Goal: Task Accomplishment & Management: Manage account settings

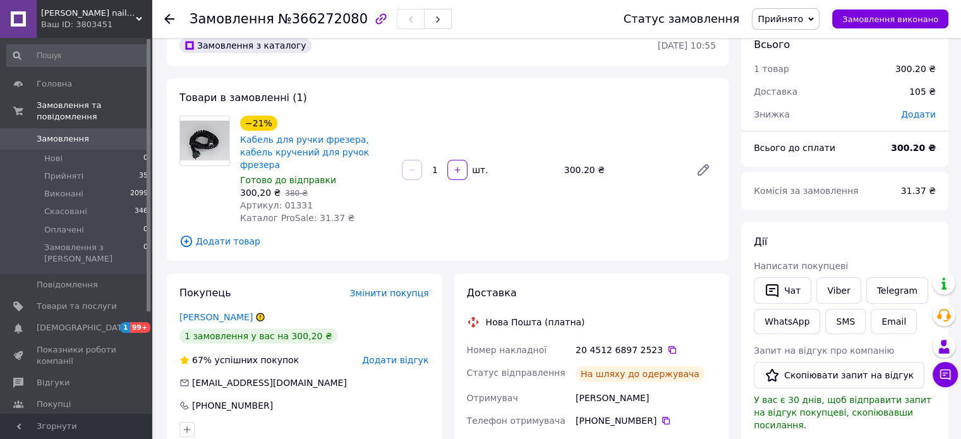
scroll to position [63, 0]
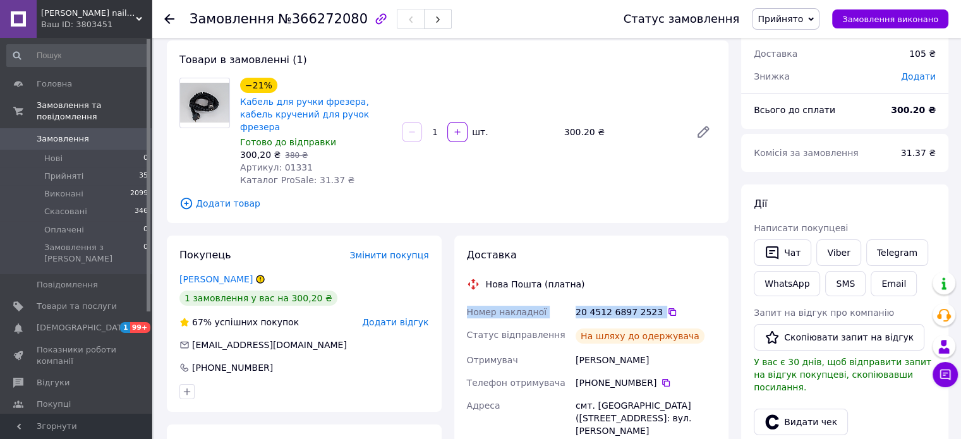
drag, startPoint x: 460, startPoint y: 305, endPoint x: 654, endPoint y: 288, distance: 194.1
copy div "Номер накладної 20 4512 6897 2523"
click at [836, 251] on link "Viber" at bounding box center [839, 253] width 44 height 27
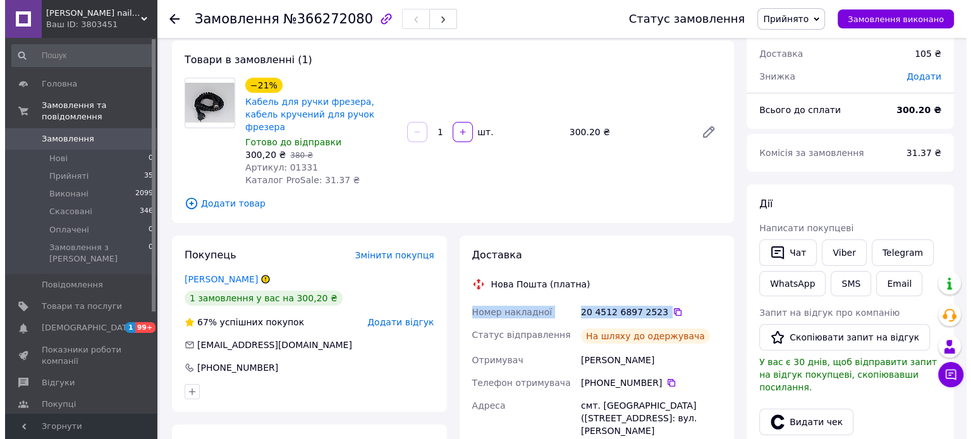
scroll to position [126, 0]
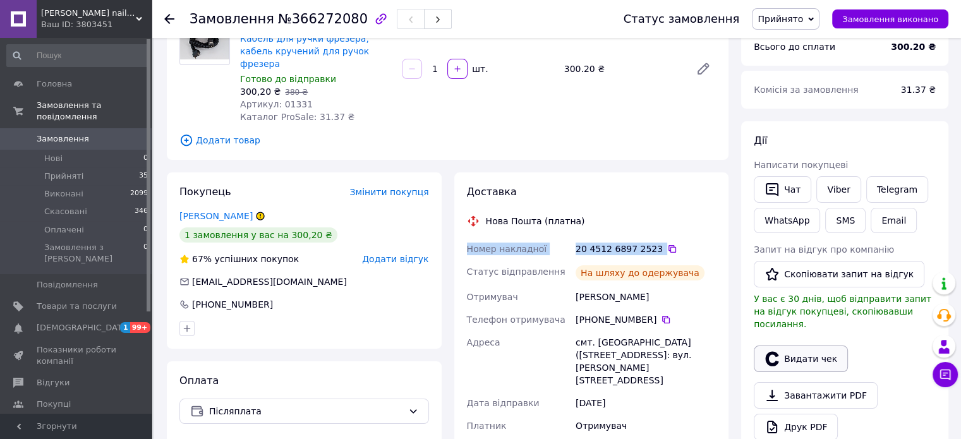
click at [777, 351] on icon "button" at bounding box center [771, 358] width 13 height 15
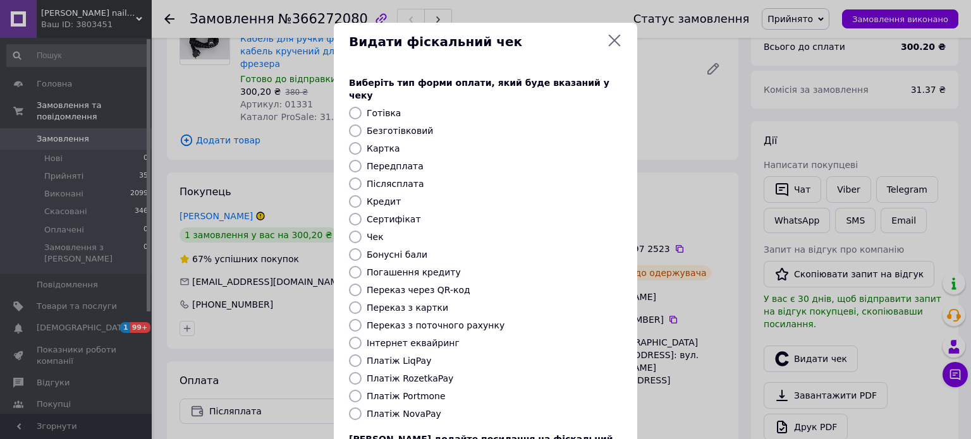
click at [421, 409] on label "Платіж NovaPay" at bounding box center [404, 414] width 75 height 10
click at [362, 408] on input "Платіж NovaPay" at bounding box center [355, 414] width 13 height 13
radio input "true"
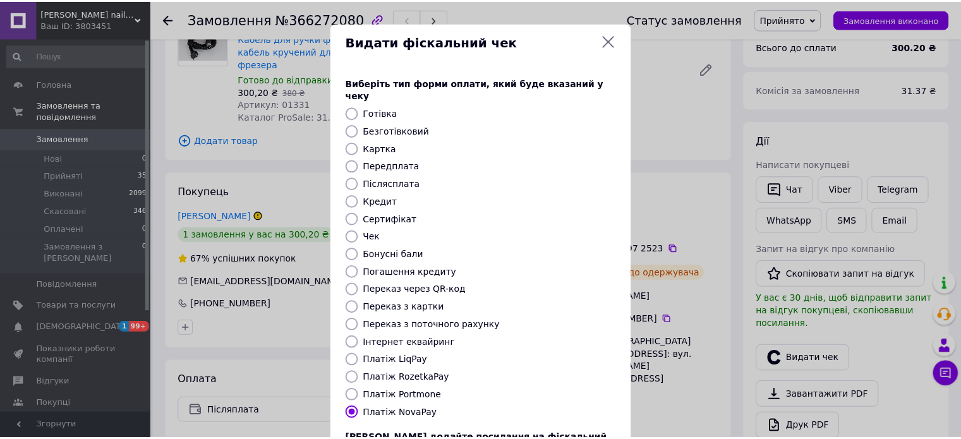
scroll to position [103, 0]
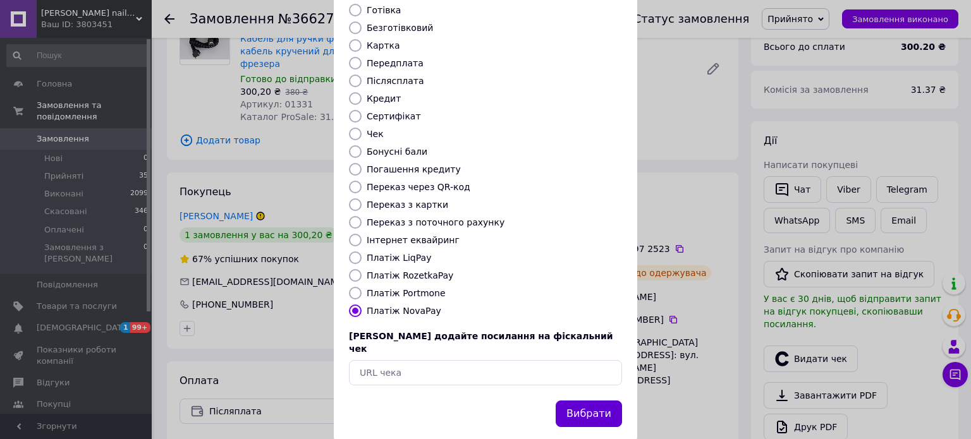
click at [585, 401] on button "Вибрати" at bounding box center [589, 414] width 66 height 27
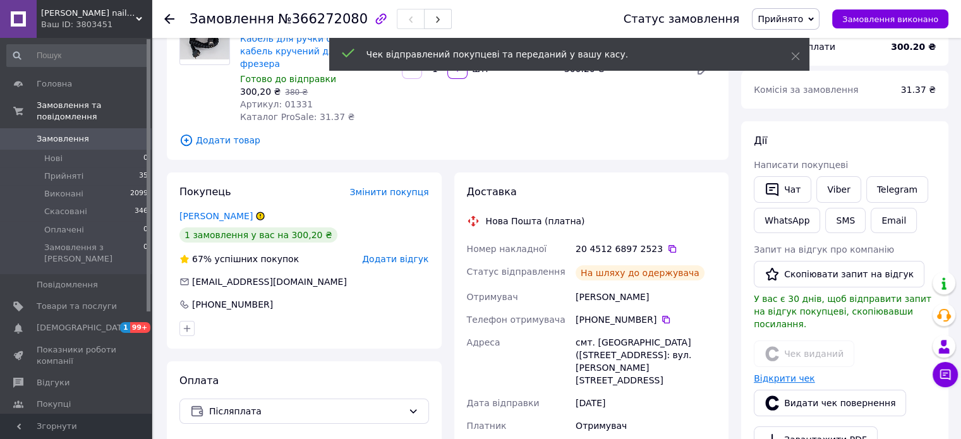
click at [770, 374] on link "Відкрити чек" at bounding box center [784, 379] width 61 height 10
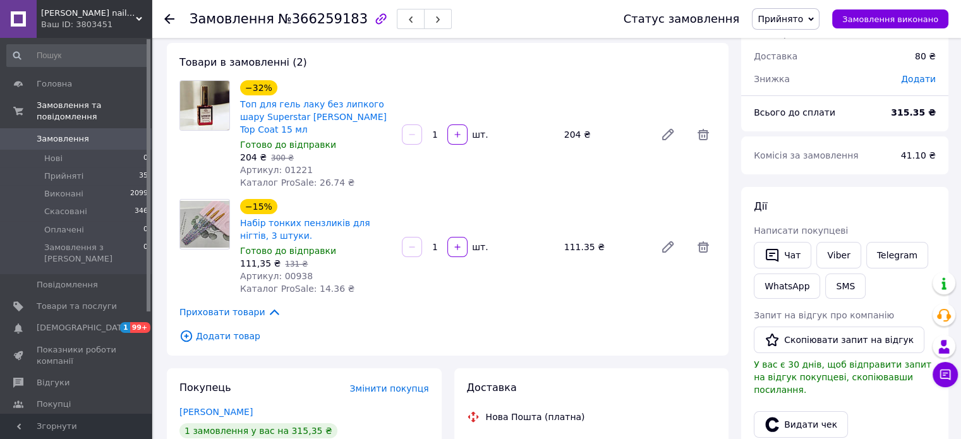
scroll to position [253, 0]
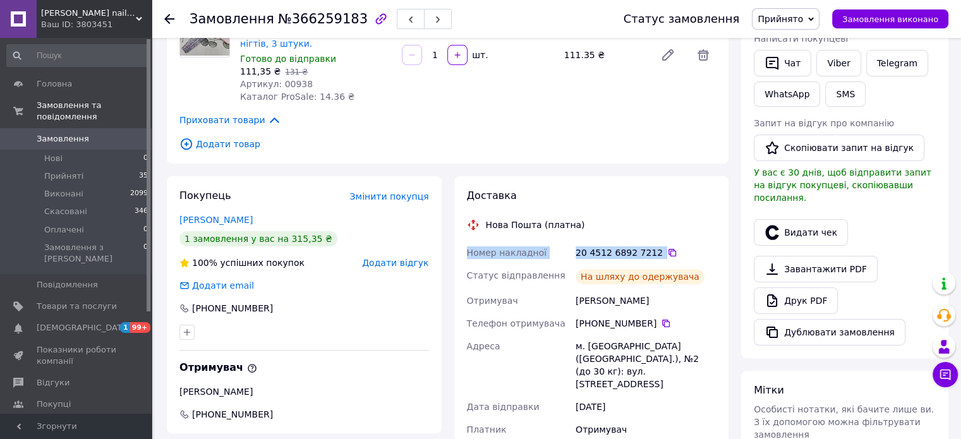
drag, startPoint x: 465, startPoint y: 242, endPoint x: 669, endPoint y: 238, distance: 204.8
click at [669, 241] on div "Номер накладної 20 4512 6892 7212   Статус відправлення На шляху до одержувача …" at bounding box center [592, 404] width 255 height 326
copy div "Номер накладної 20 4512 6892 7212"
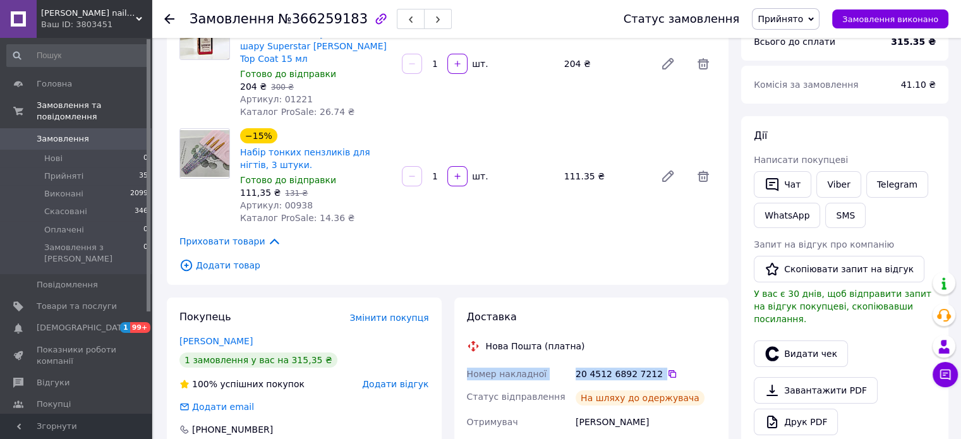
scroll to position [63, 0]
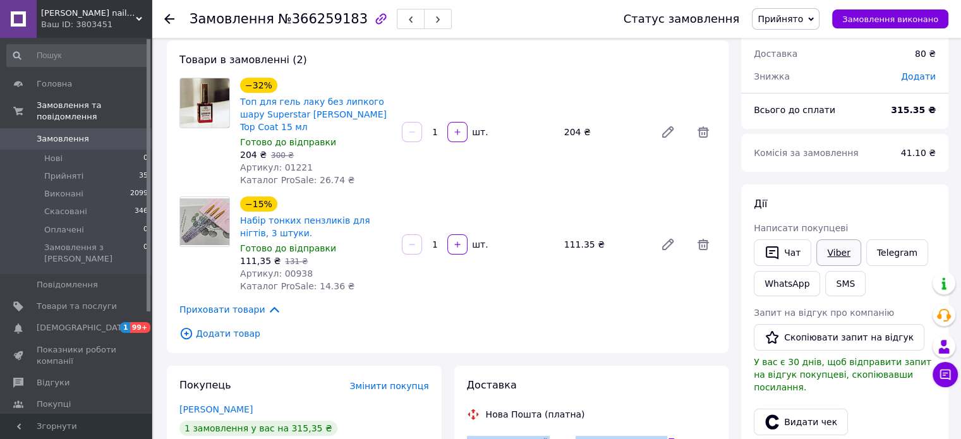
click at [832, 252] on link "Viber" at bounding box center [839, 253] width 44 height 27
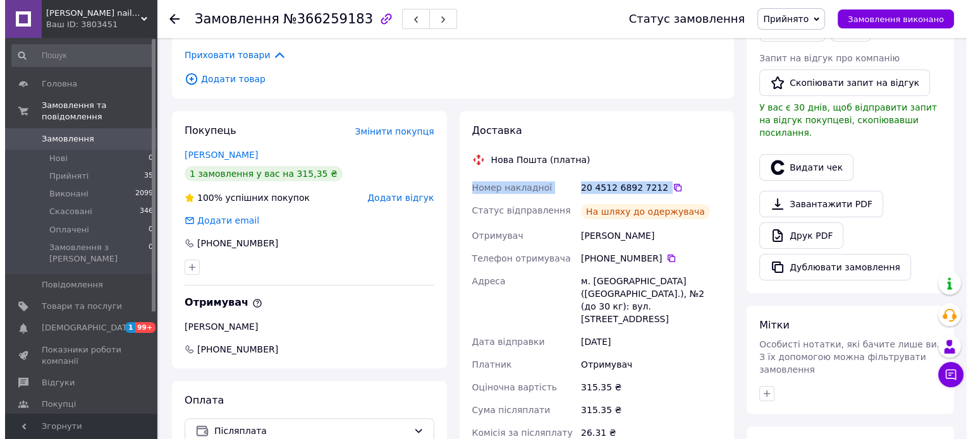
scroll to position [316, 0]
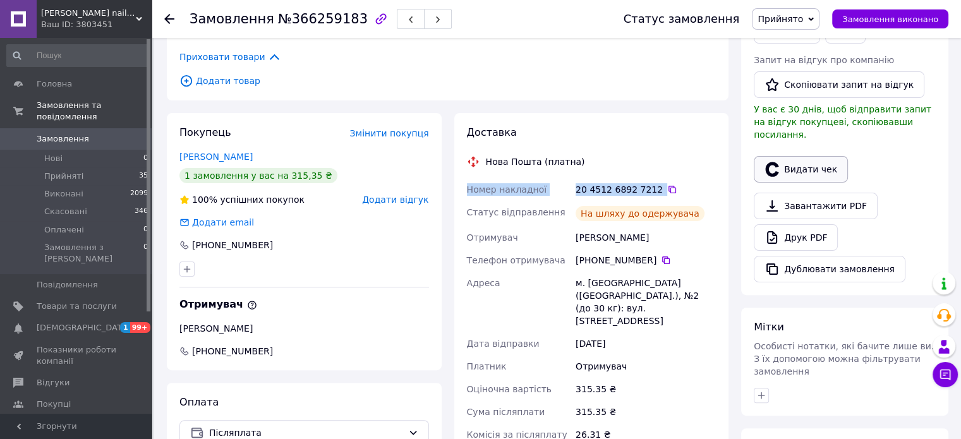
click at [803, 156] on button "Видати чек" at bounding box center [801, 169] width 94 height 27
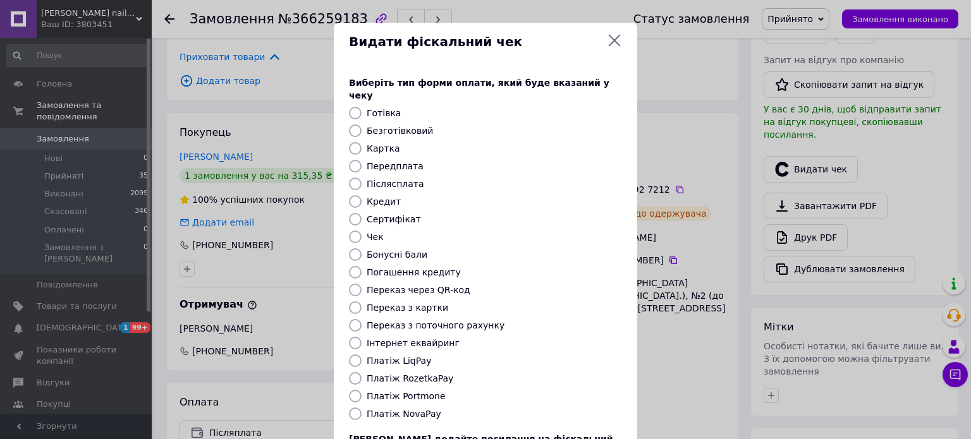
click at [404, 409] on label "Платіж NovaPay" at bounding box center [404, 414] width 75 height 10
click at [362, 408] on input "Платіж NovaPay" at bounding box center [355, 414] width 13 height 13
radio input "true"
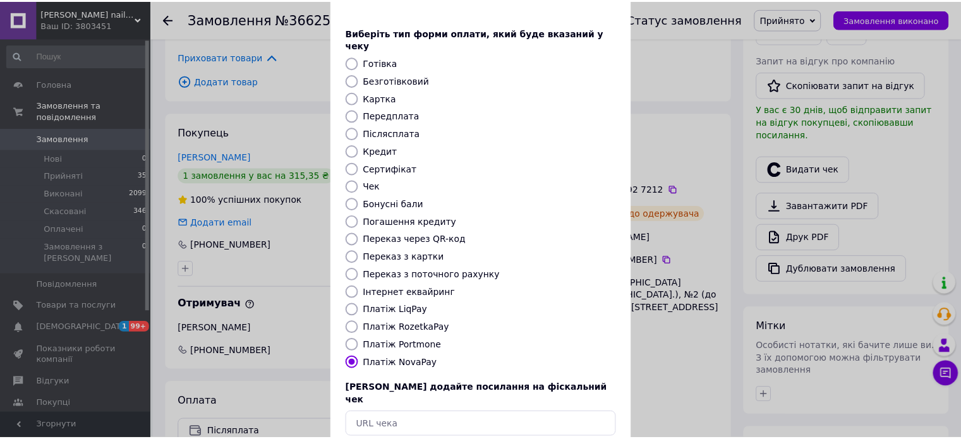
scroll to position [103, 0]
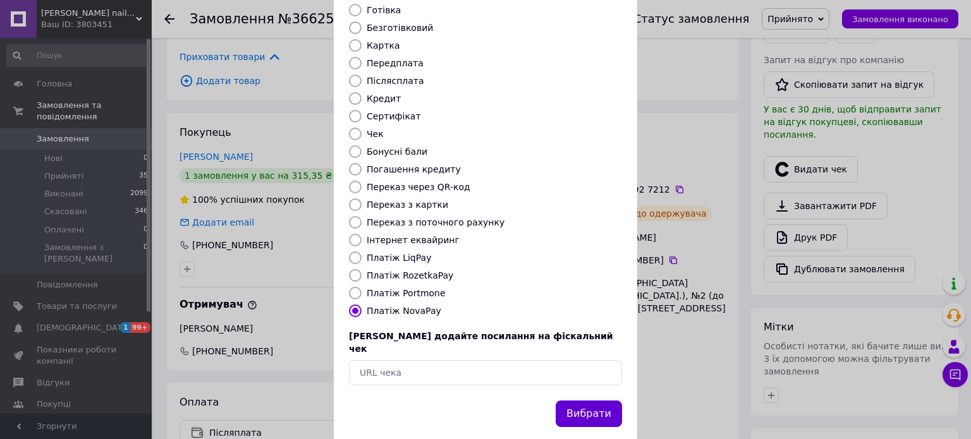
click at [593, 401] on button "Вибрати" at bounding box center [589, 414] width 66 height 27
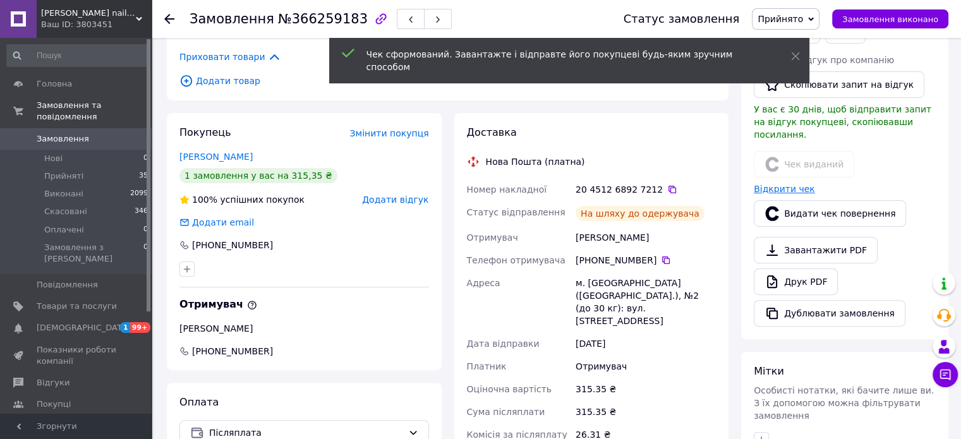
click at [771, 184] on link "Відкрити чек" at bounding box center [784, 189] width 61 height 10
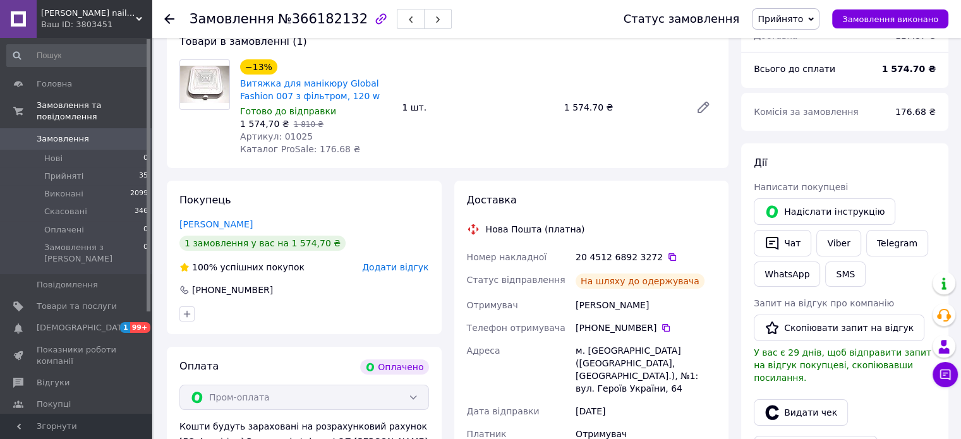
scroll to position [126, 0]
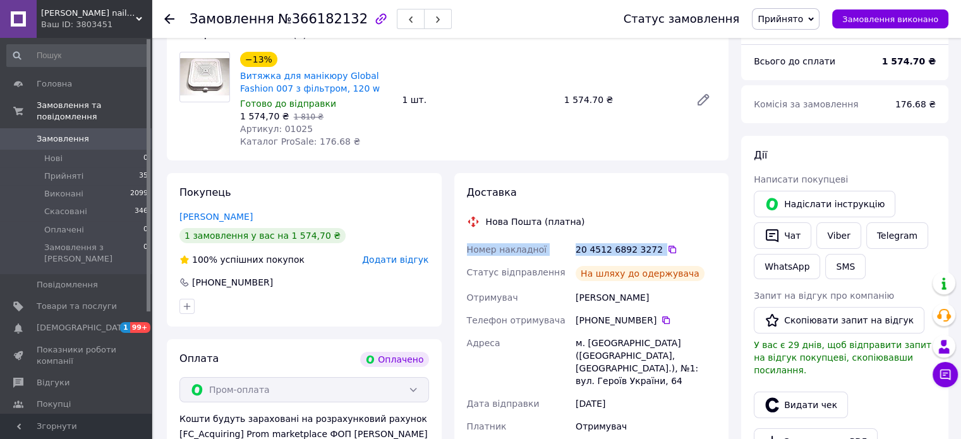
drag, startPoint x: 460, startPoint y: 247, endPoint x: 671, endPoint y: 242, distance: 211.2
click at [671, 242] on div "Доставка Нова Пошта (платна) Номер накладної 20 4512 6892 3272   Статус відправ…" at bounding box center [591, 352] width 275 height 358
copy div "Номер накладної 20 4512 6892 3272"
click at [829, 228] on link "Viber" at bounding box center [839, 235] width 44 height 27
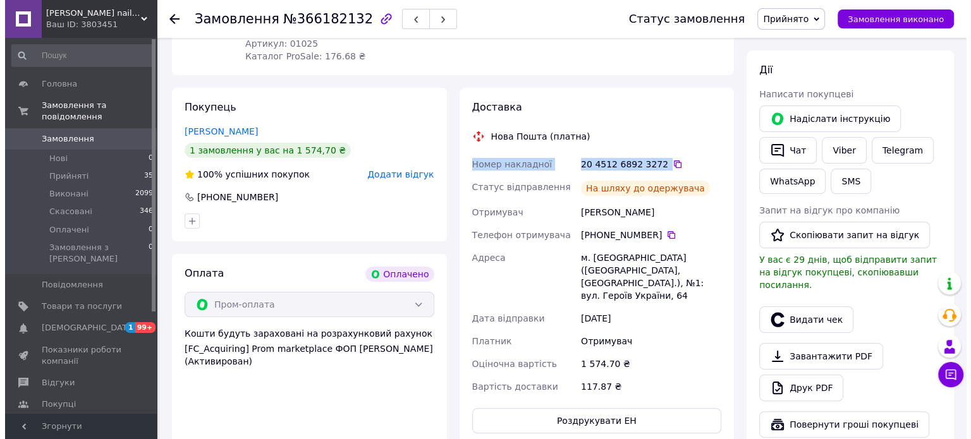
scroll to position [190, 0]
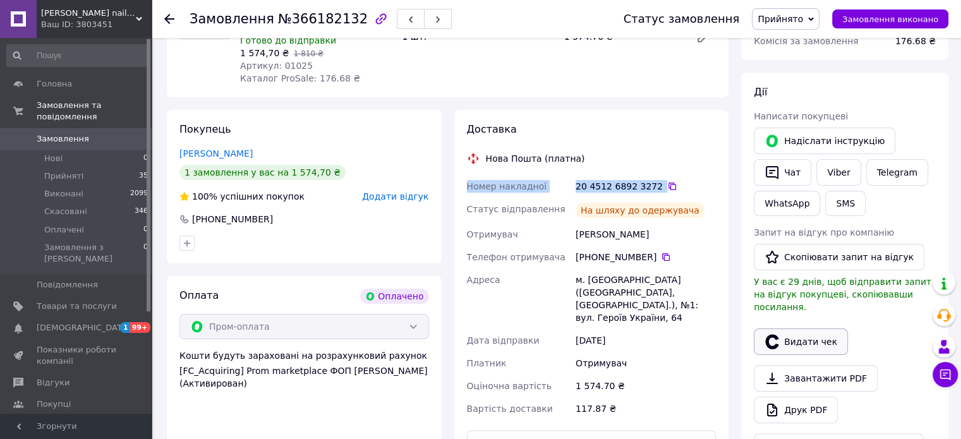
click at [783, 331] on button "Видати чек" at bounding box center [801, 342] width 94 height 27
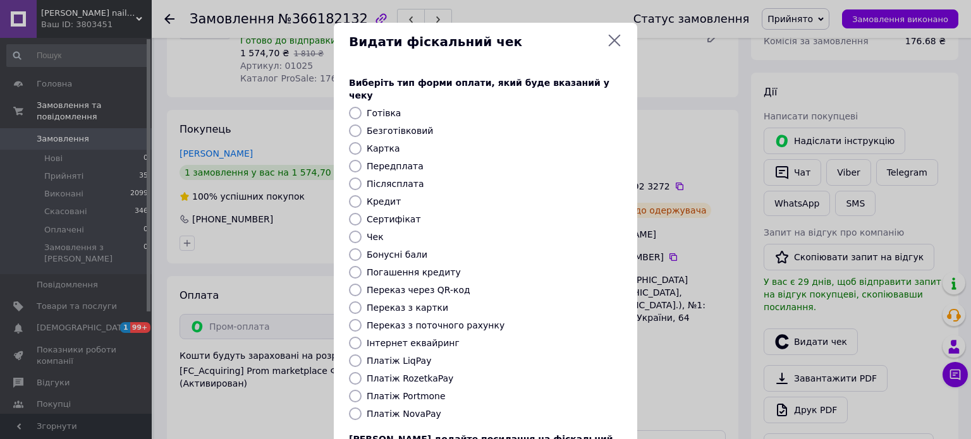
click at [401, 374] on label "Платіж RozetkaPay" at bounding box center [410, 379] width 87 height 10
click at [362, 372] on input "Платіж RozetkaPay" at bounding box center [355, 378] width 13 height 13
radio input "true"
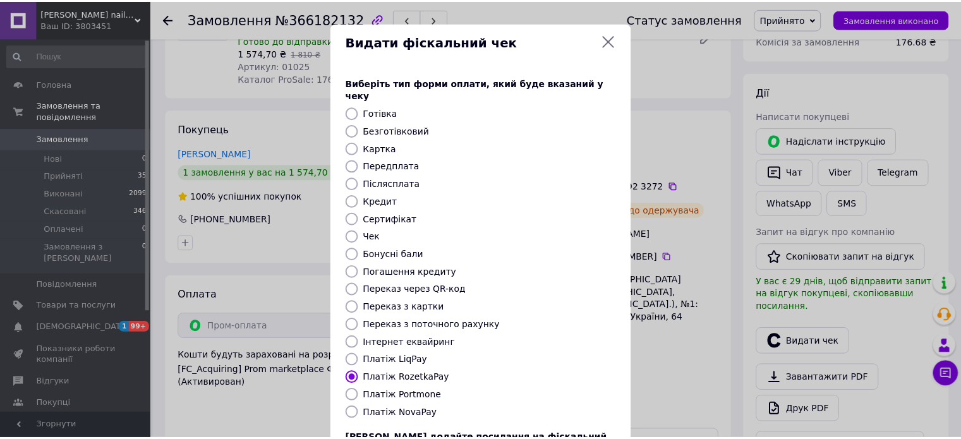
scroll to position [103, 0]
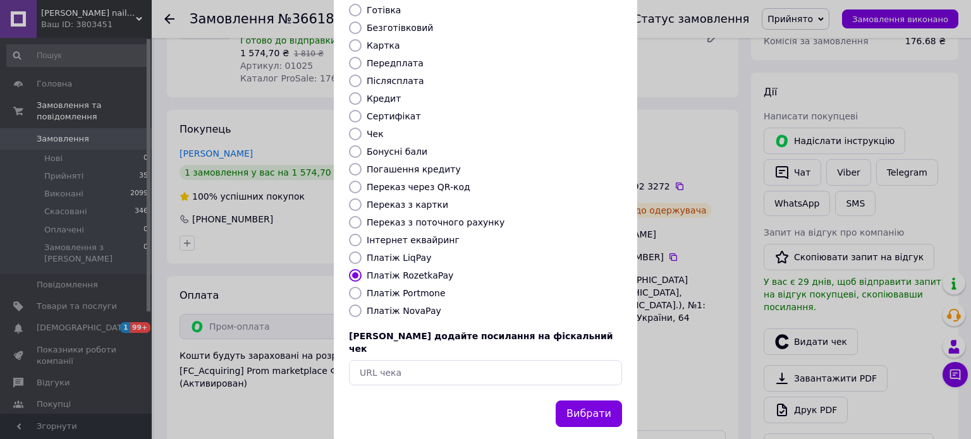
click at [578, 401] on button "Вибрати" at bounding box center [589, 414] width 66 height 27
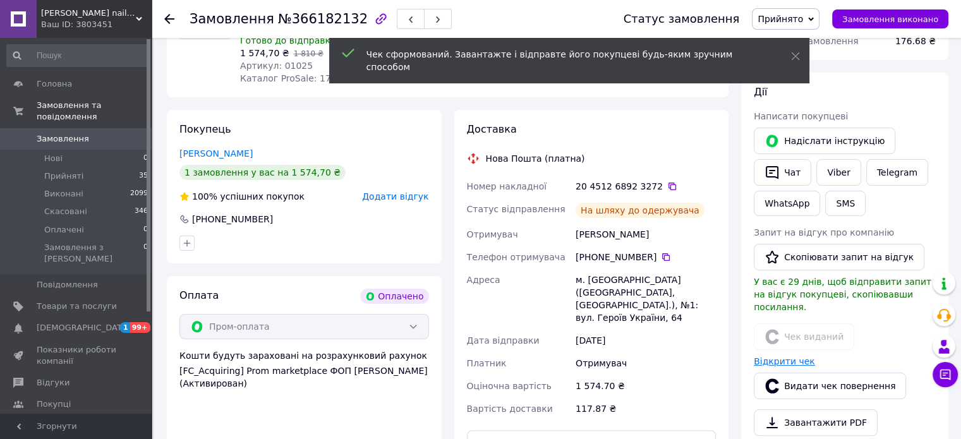
click at [768, 356] on link "Відкрити чек" at bounding box center [784, 361] width 61 height 10
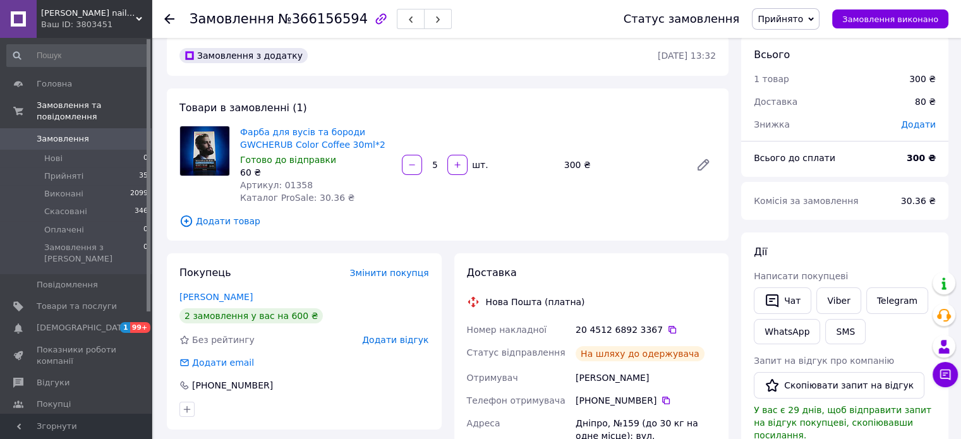
scroll to position [126, 0]
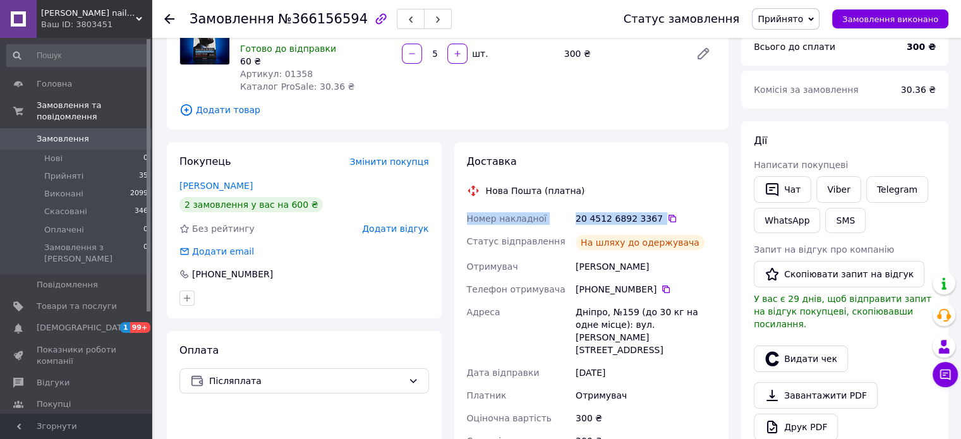
drag, startPoint x: 456, startPoint y: 219, endPoint x: 667, endPoint y: 215, distance: 211.1
click at [667, 215] on div "Доставка Нова Пошта (платна) Номер накладної 20 4512 6892 3367   Статус відправ…" at bounding box center [591, 361] width 275 height 439
copy div "Номер накладної 20 4512 6892 3367"
click at [825, 188] on link "Viber" at bounding box center [839, 189] width 44 height 27
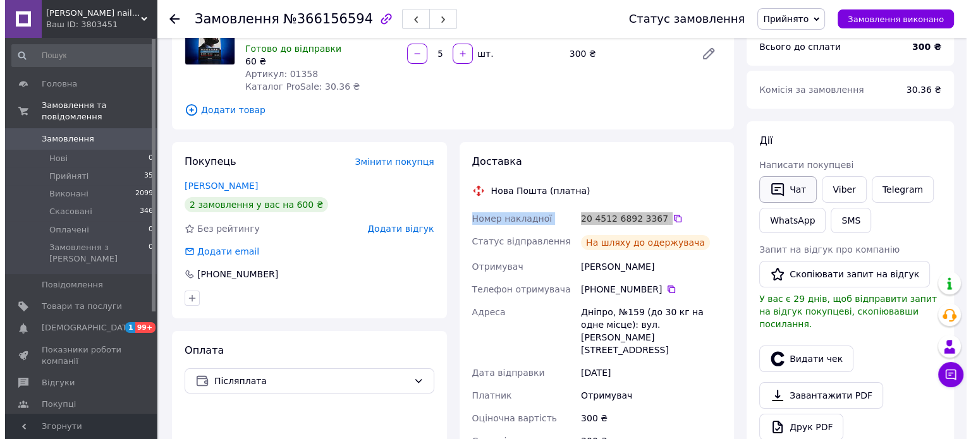
scroll to position [190, 0]
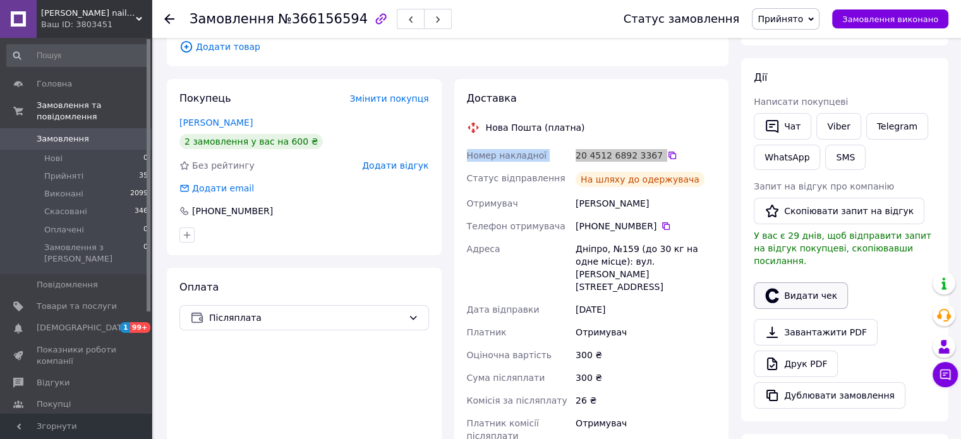
click at [791, 283] on button "Видати чек" at bounding box center [801, 296] width 94 height 27
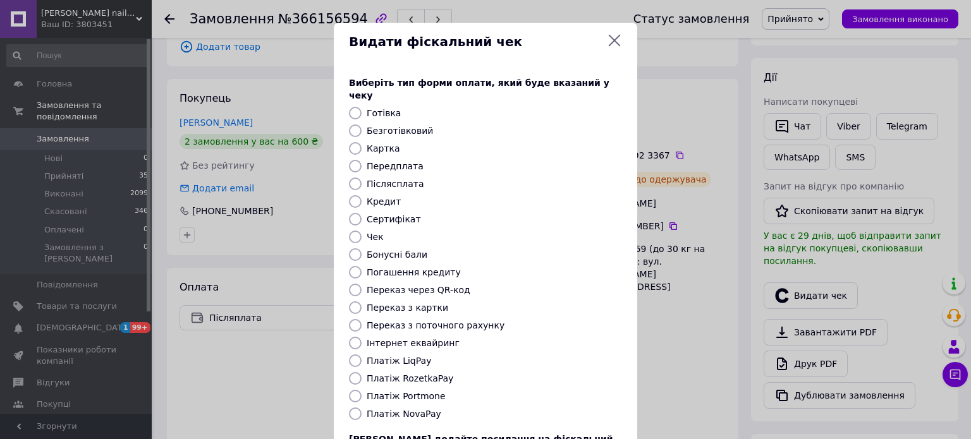
click at [413, 409] on label "Платіж NovaPay" at bounding box center [404, 414] width 75 height 10
click at [362, 408] on input "Платіж NovaPay" at bounding box center [355, 414] width 13 height 13
radio input "true"
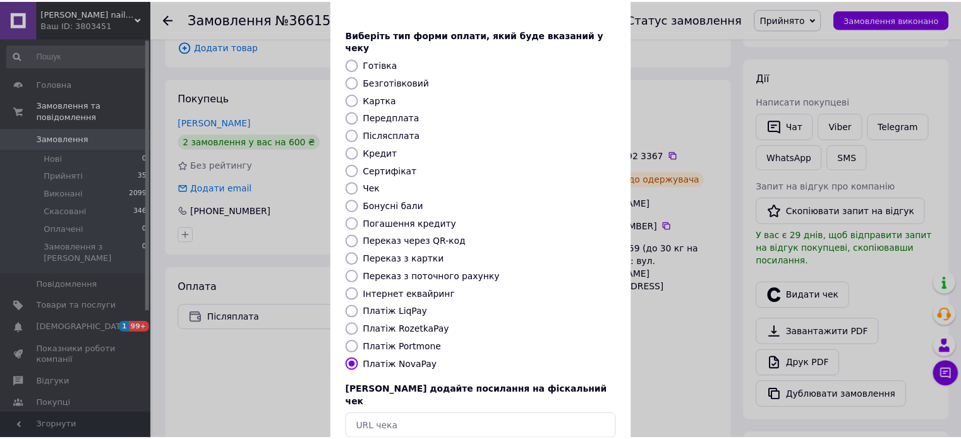
scroll to position [103, 0]
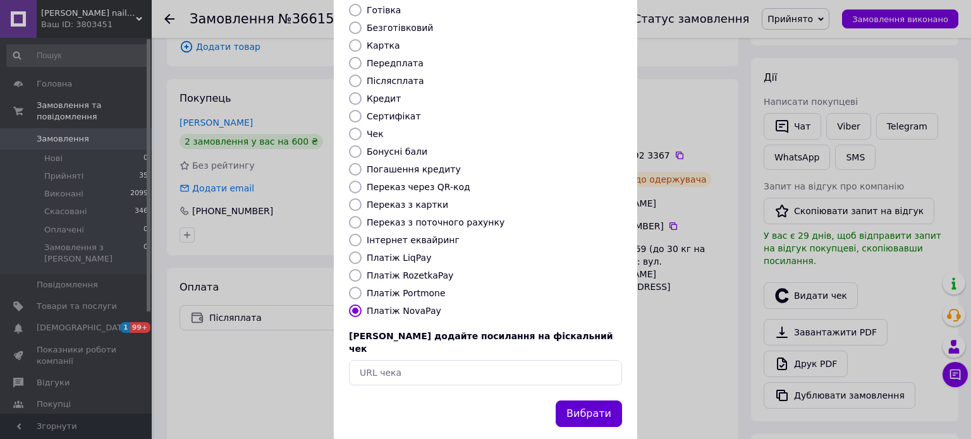
click at [585, 401] on button "Вибрати" at bounding box center [589, 414] width 66 height 27
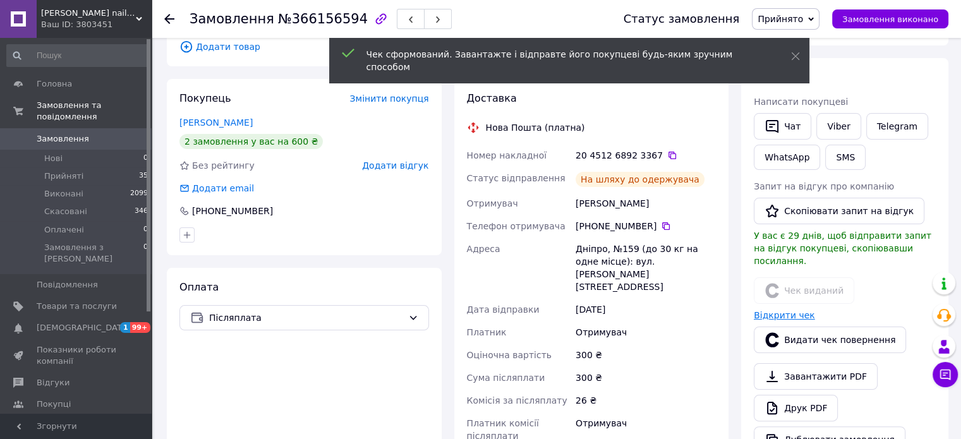
click at [767, 310] on link "Відкрити чек" at bounding box center [784, 315] width 61 height 10
